Goal: Task Accomplishment & Management: Use online tool/utility

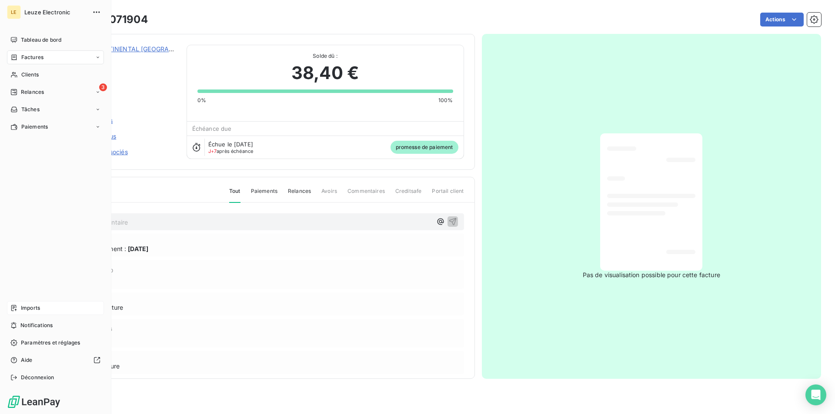
click at [36, 311] on span "Imports" at bounding box center [30, 308] width 19 height 8
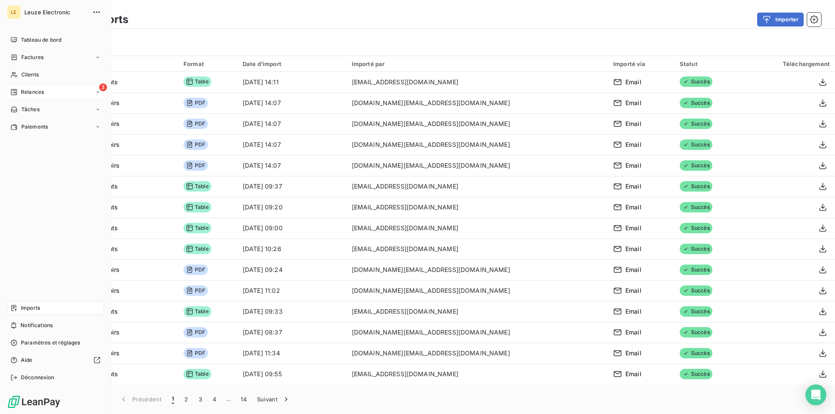
click at [56, 91] on div "3 Relances" at bounding box center [55, 92] width 97 height 14
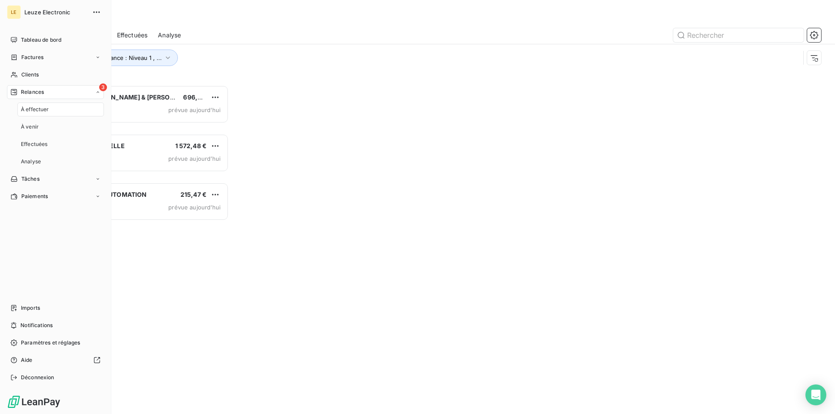
scroll to position [323, 180]
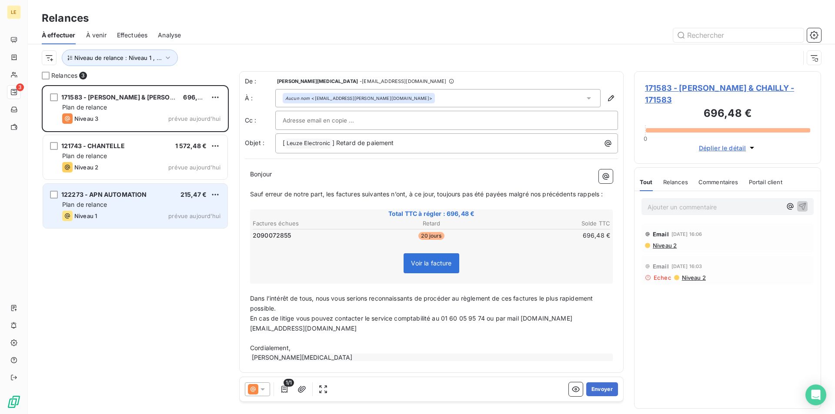
click at [124, 218] on div "Niveau 1 prévue aujourd’hui" at bounding box center [141, 216] width 158 height 10
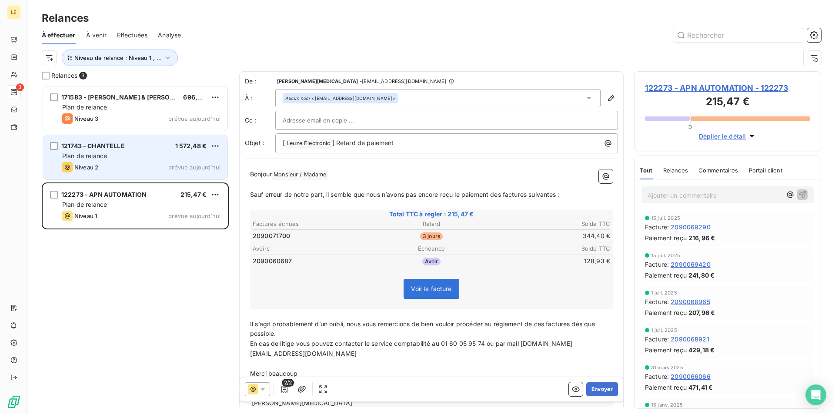
click at [112, 163] on div "Niveau 2 prévue aujourd’hui" at bounding box center [141, 167] width 158 height 10
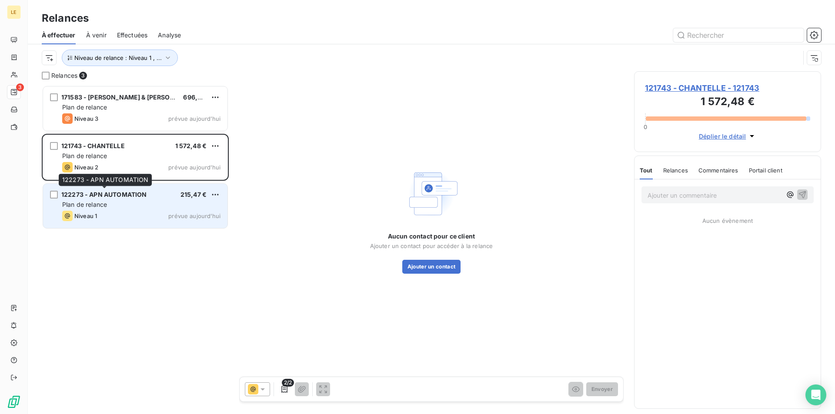
click at [123, 196] on span "122273 - APN AUTOMATION" at bounding box center [103, 194] width 85 height 7
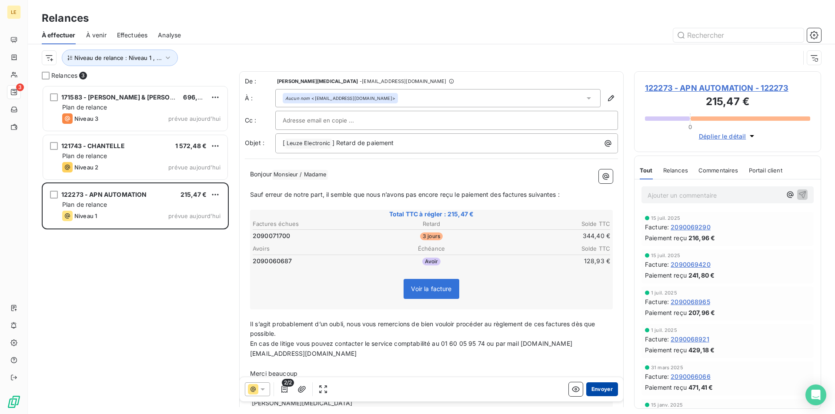
click at [597, 396] on button "Envoyer" at bounding box center [602, 390] width 32 height 14
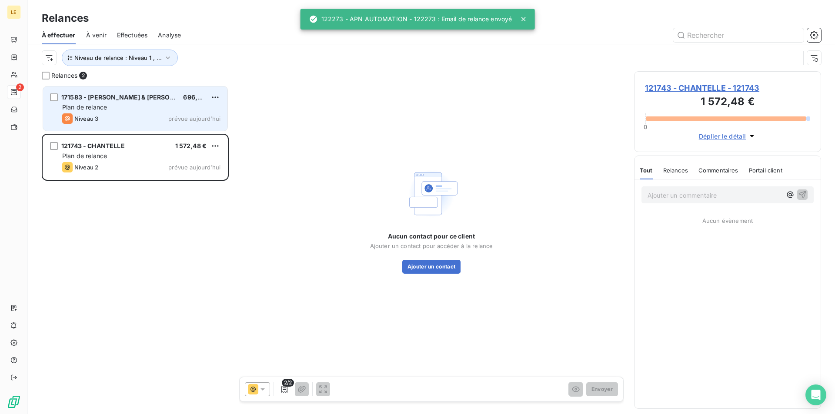
click at [165, 104] on div "Plan de relance" at bounding box center [141, 107] width 158 height 9
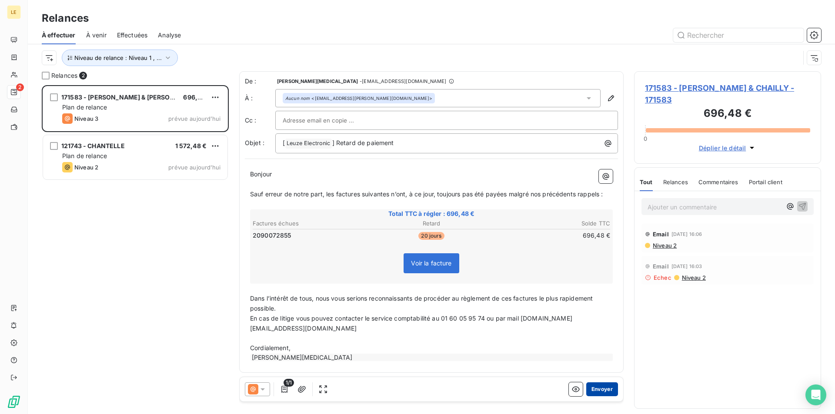
click at [606, 393] on button "Envoyer" at bounding box center [602, 390] width 32 height 14
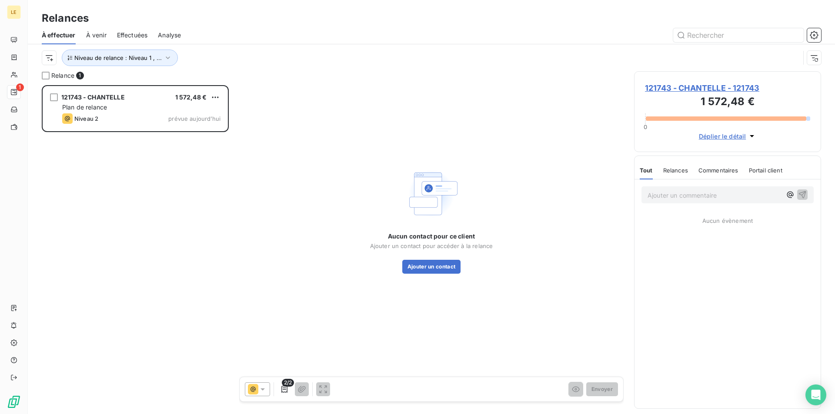
click at [684, 87] on span "121743 - CHANTELLE - 121743" at bounding box center [727, 88] width 165 height 12
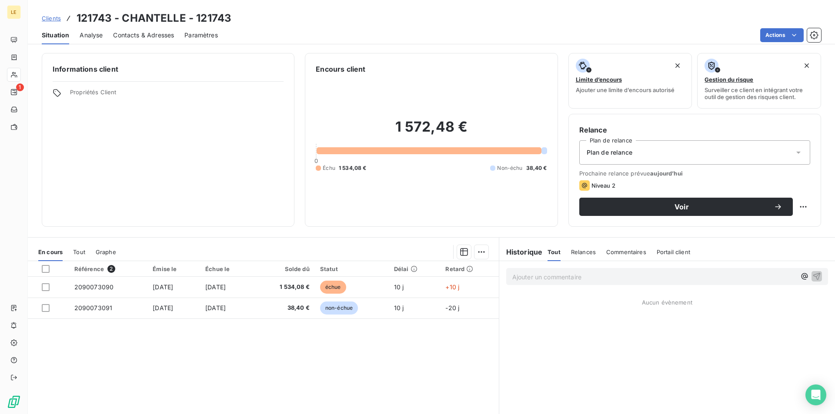
drag, startPoint x: 187, startPoint y: 31, endPoint x: 153, endPoint y: 38, distance: 34.6
click at [187, 31] on span "Paramètres" at bounding box center [200, 35] width 33 height 9
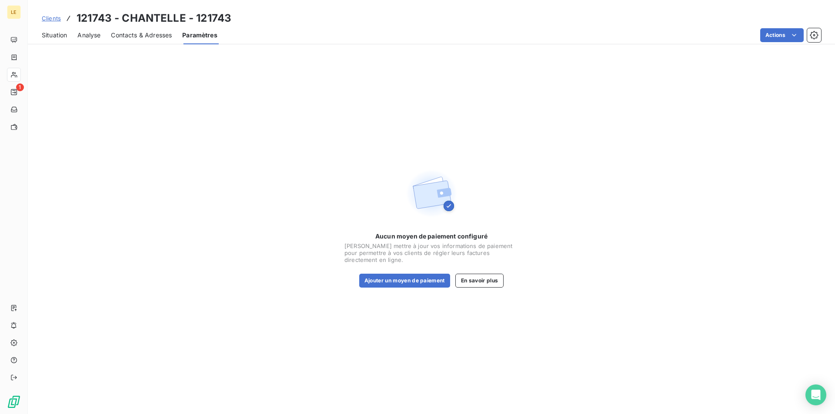
click at [138, 40] on div "Contacts & Adresses" at bounding box center [141, 35] width 61 height 18
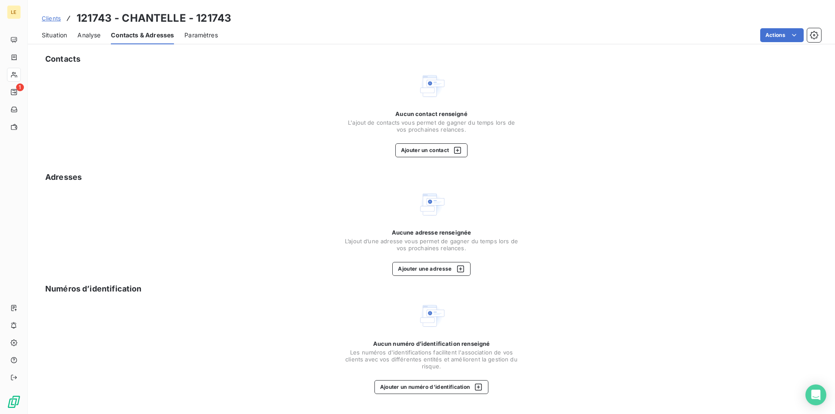
click at [54, 39] on span "Situation" at bounding box center [54, 35] width 25 height 9
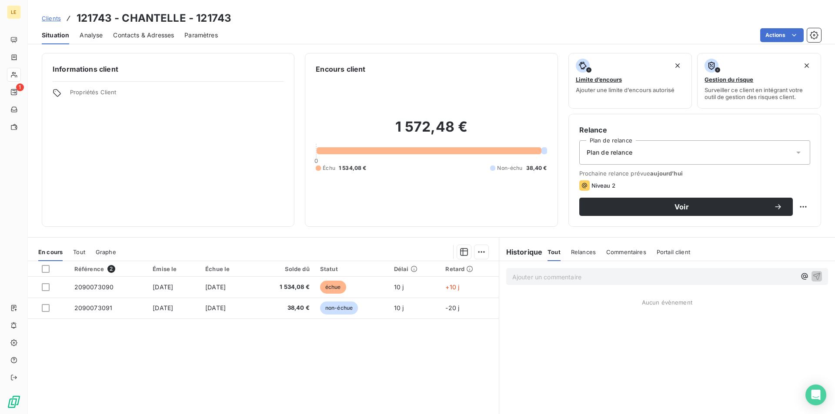
click at [55, 17] on span "Clients" at bounding box center [51, 18] width 19 height 7
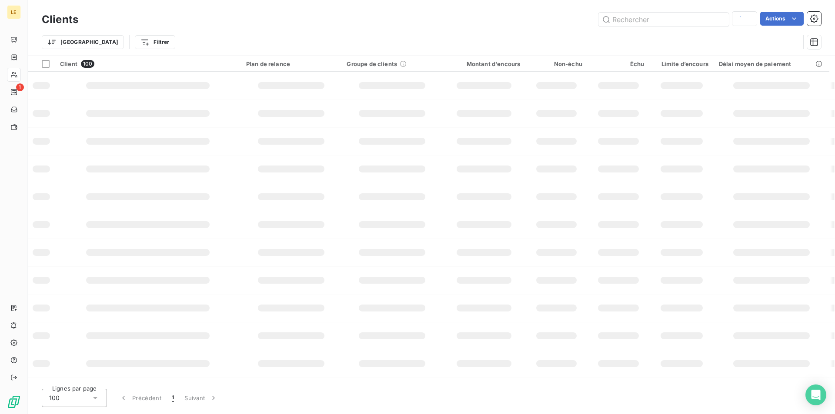
type input "asa"
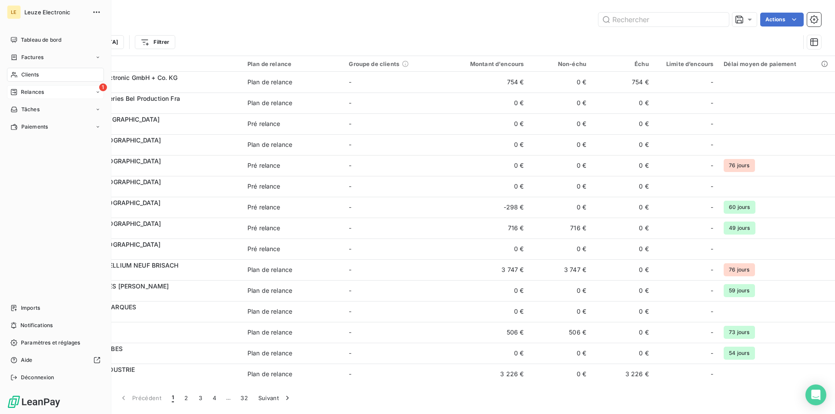
click at [20, 84] on nav "Tableau de bord Factures Clients 1 Relances Tâches Paiements" at bounding box center [55, 83] width 97 height 101
click at [27, 88] on span "Relances" at bounding box center [32, 92] width 23 height 8
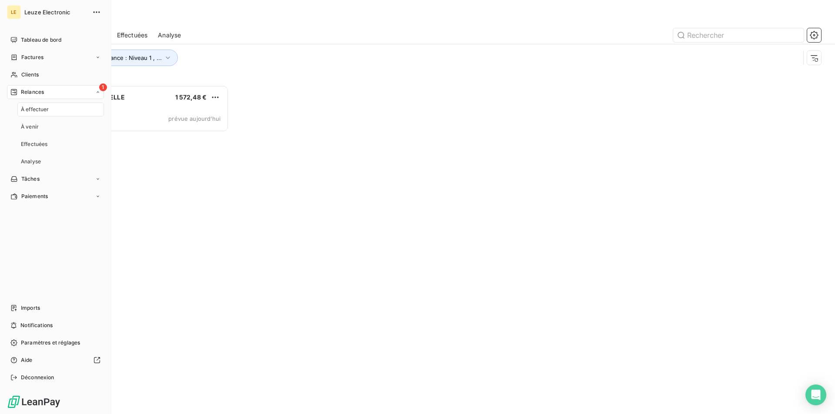
scroll to position [323, 180]
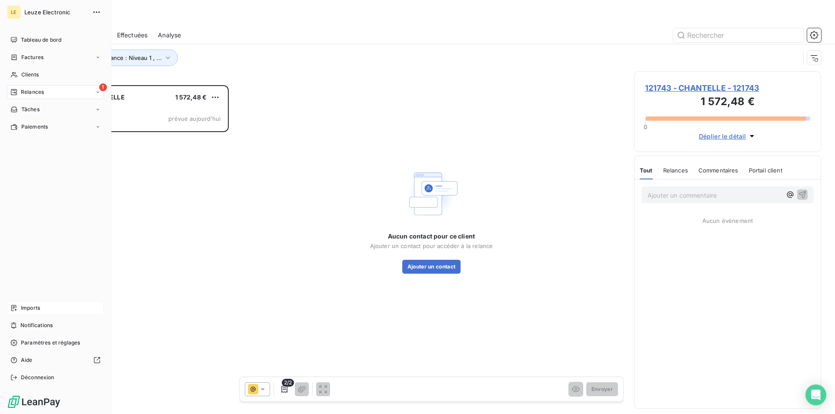
click at [9, 308] on div "Imports" at bounding box center [55, 308] width 97 height 14
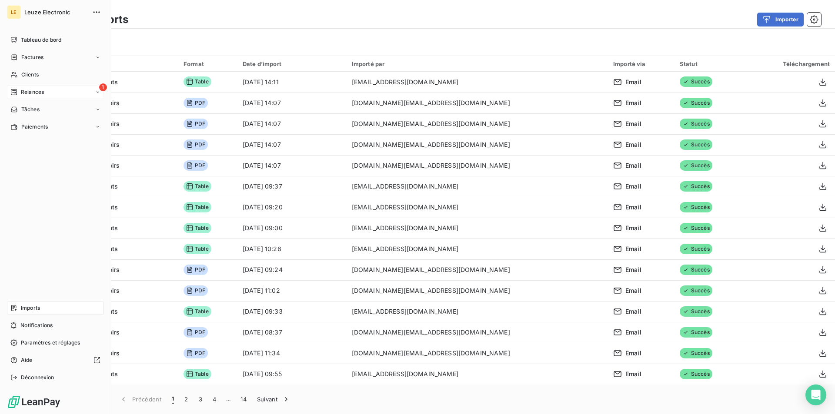
click at [8, 86] on div "1 Relances" at bounding box center [55, 92] width 97 height 14
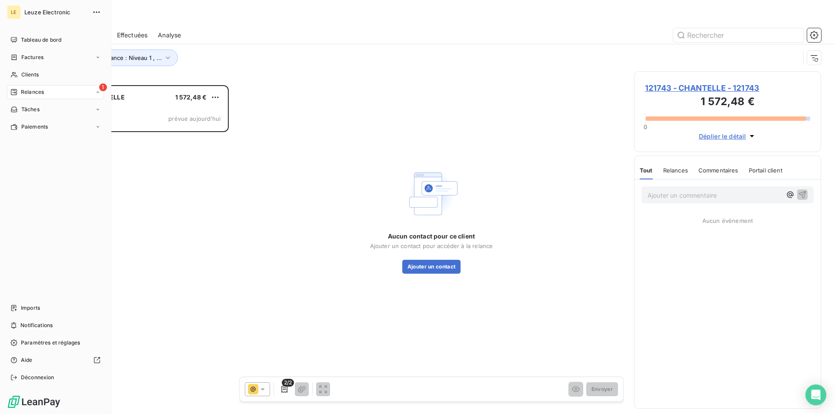
scroll to position [323, 180]
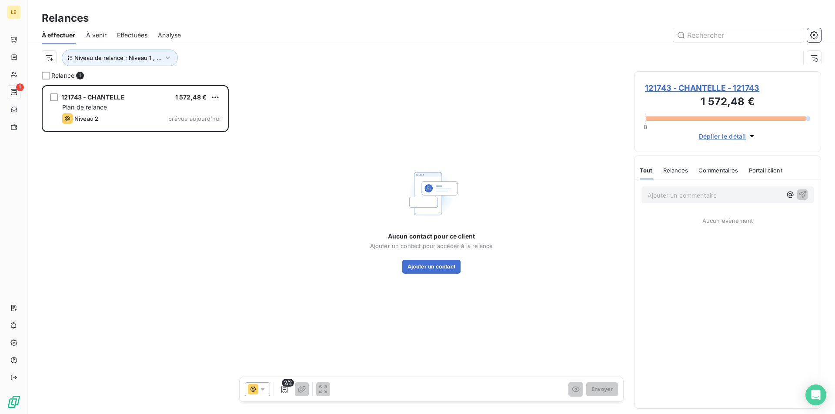
click at [692, 82] on span "121743 - CHANTELLE - 121743" at bounding box center [727, 88] width 165 height 12
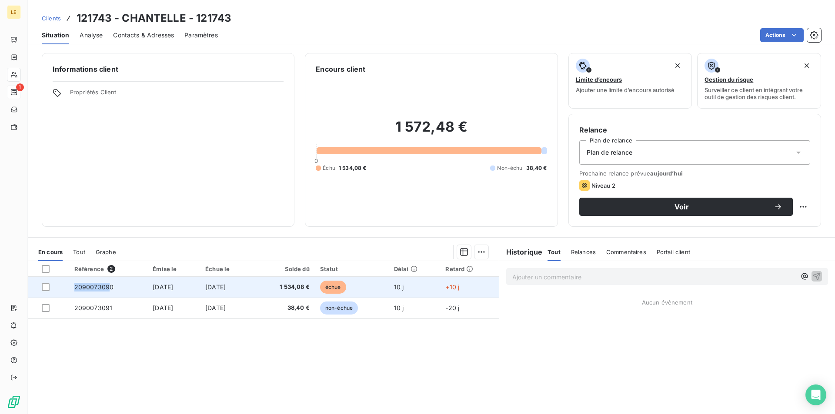
drag, startPoint x: 106, startPoint y: 285, endPoint x: 68, endPoint y: 286, distance: 37.8
click at [69, 286] on td "2090073090" at bounding box center [108, 287] width 79 height 21
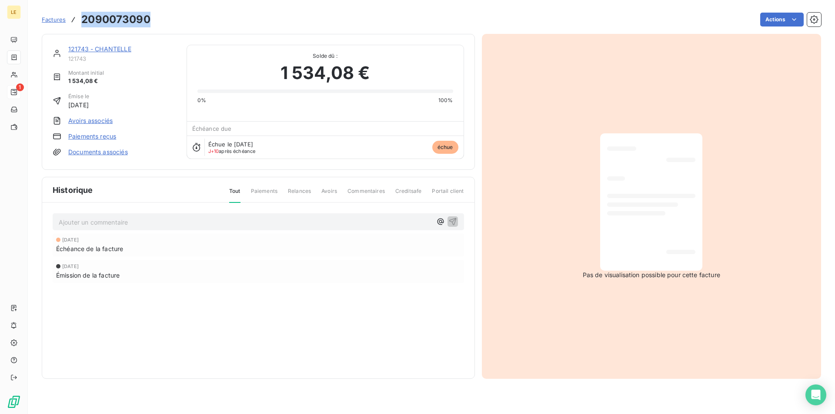
drag, startPoint x: 146, startPoint y: 13, endPoint x: 84, endPoint y: 22, distance: 62.3
click at [84, 22] on div "Factures 2090073090 Actions" at bounding box center [431, 19] width 779 height 18
copy h3 "2090073090"
